Goal: Transaction & Acquisition: Purchase product/service

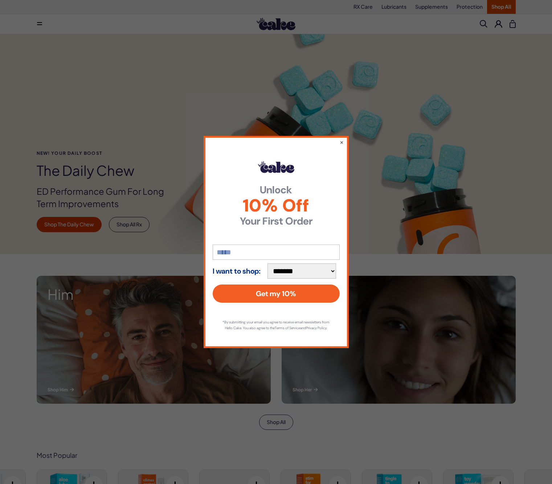
click at [470, 7] on div "**********" at bounding box center [276, 242] width 552 height 484
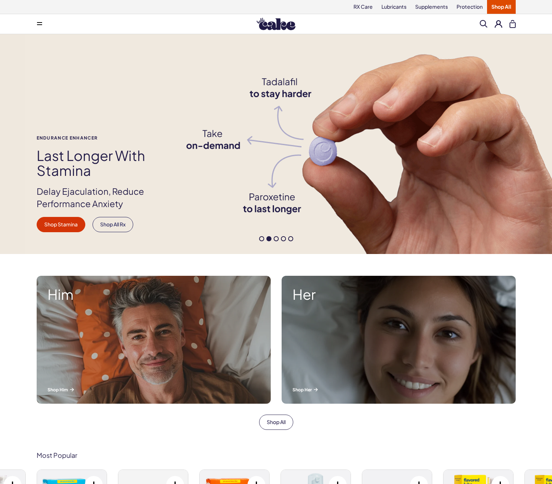
click at [66, 224] on span "Shop Stamina" at bounding box center [60, 224] width 33 height 7
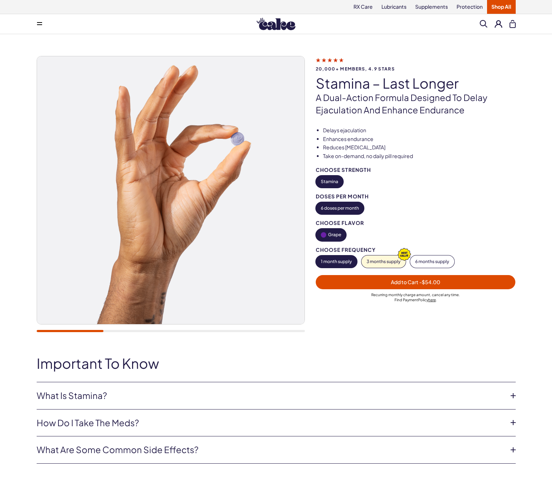
click at [416, 143] on ul "Delays ejaculation Enhances endurance Reduces performance anxiety Take on-deman…" at bounding box center [416, 143] width 200 height 33
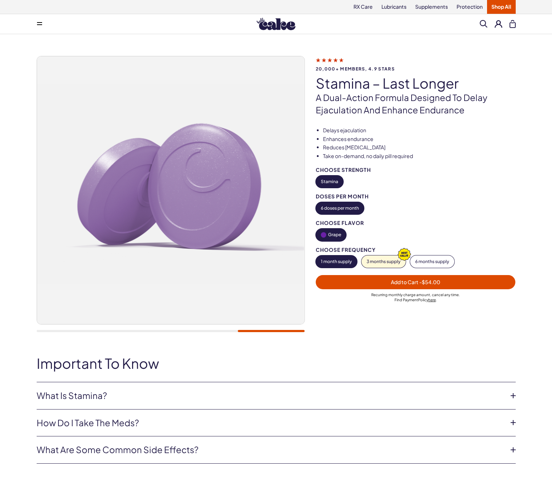
click at [276, 24] on img at bounding box center [276, 24] width 39 height 12
